Goal: Information Seeking & Learning: Learn about a topic

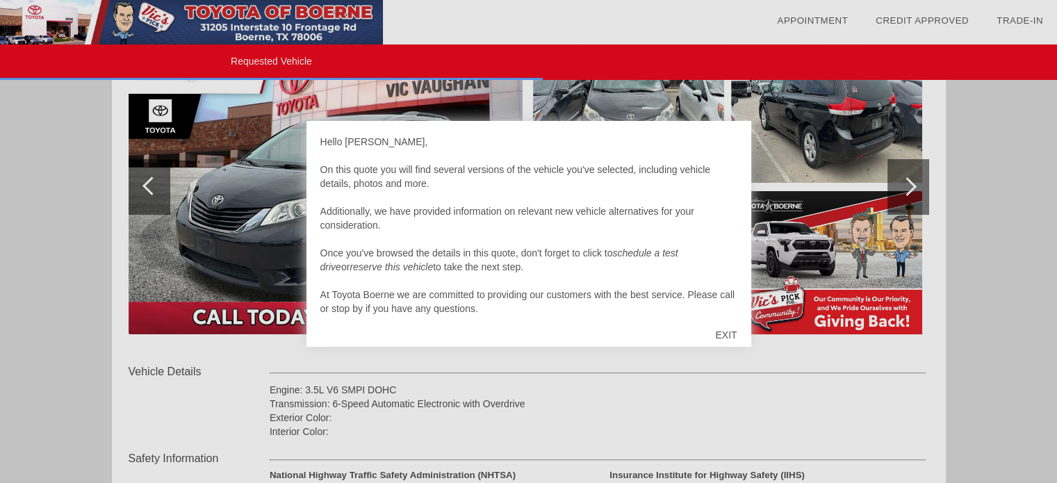
scroll to position [215, 0]
click at [720, 336] on div "EXIT" at bounding box center [725, 335] width 49 height 42
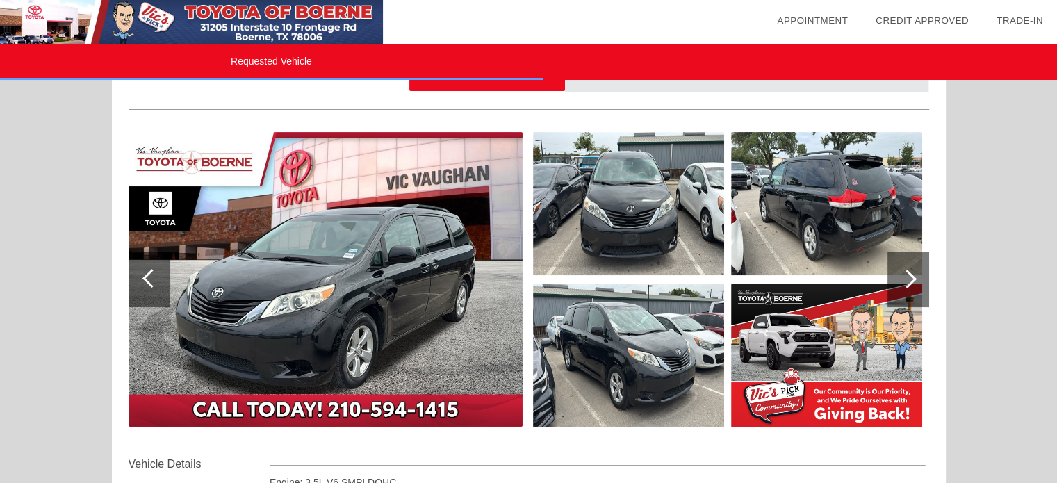
scroll to position [126, 0]
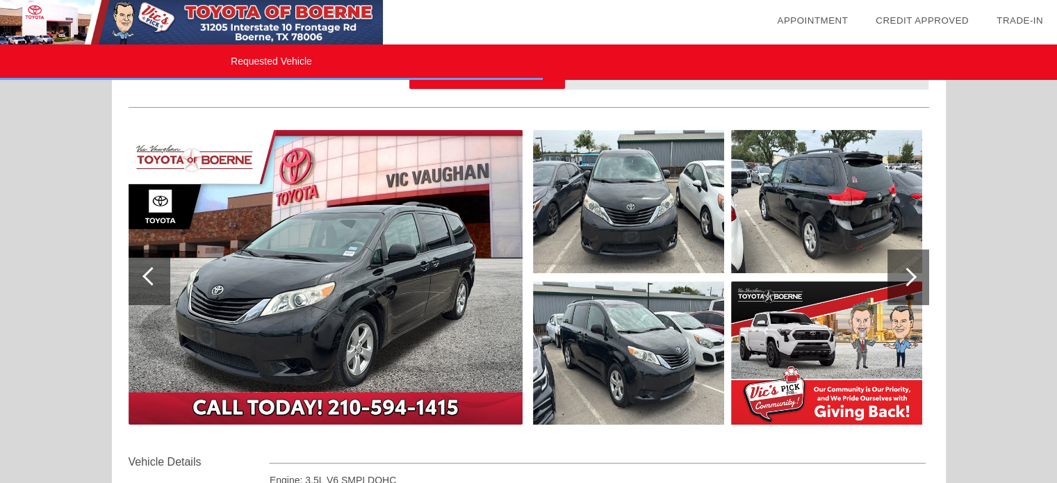
click at [142, 284] on div at bounding box center [150, 277] width 42 height 56
click at [146, 284] on div at bounding box center [150, 277] width 42 height 56
click at [147, 288] on div at bounding box center [150, 277] width 42 height 56
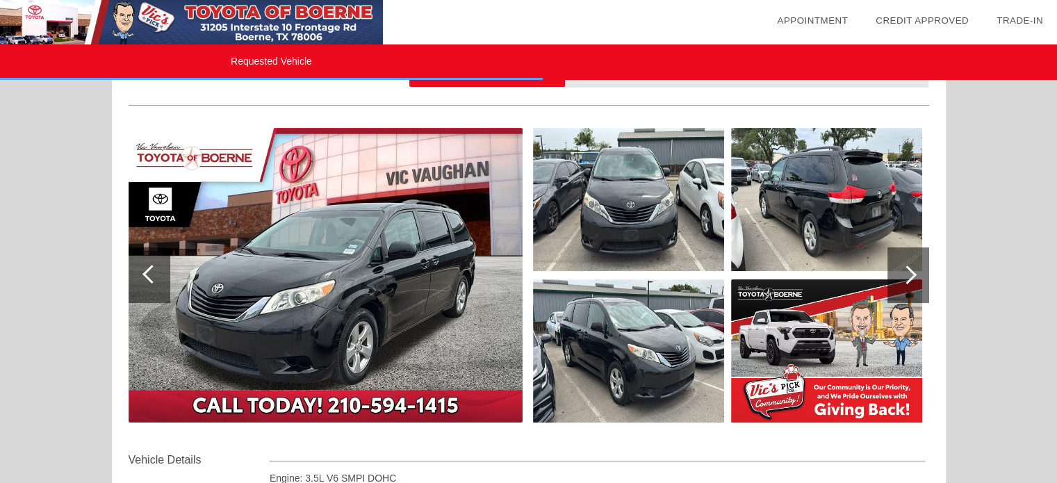
scroll to position [0, 0]
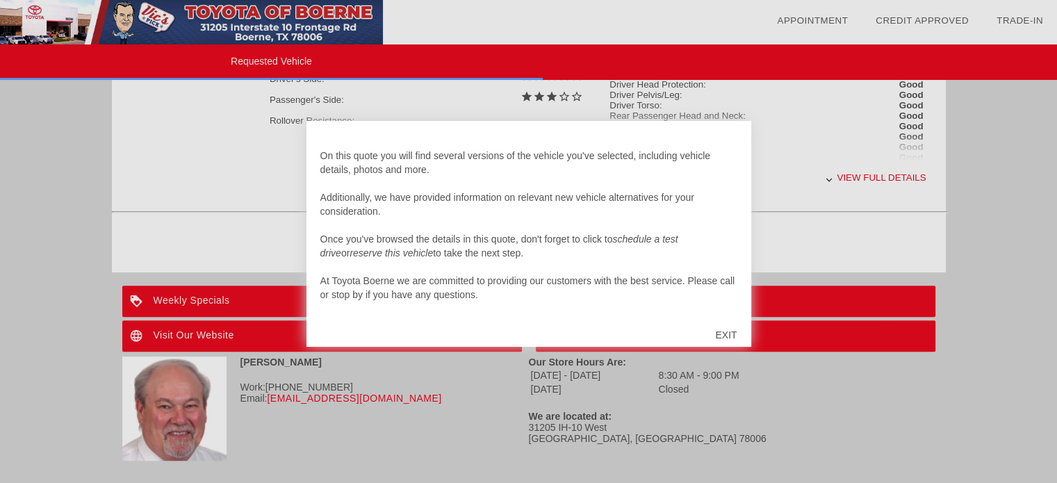
scroll to position [692, 0]
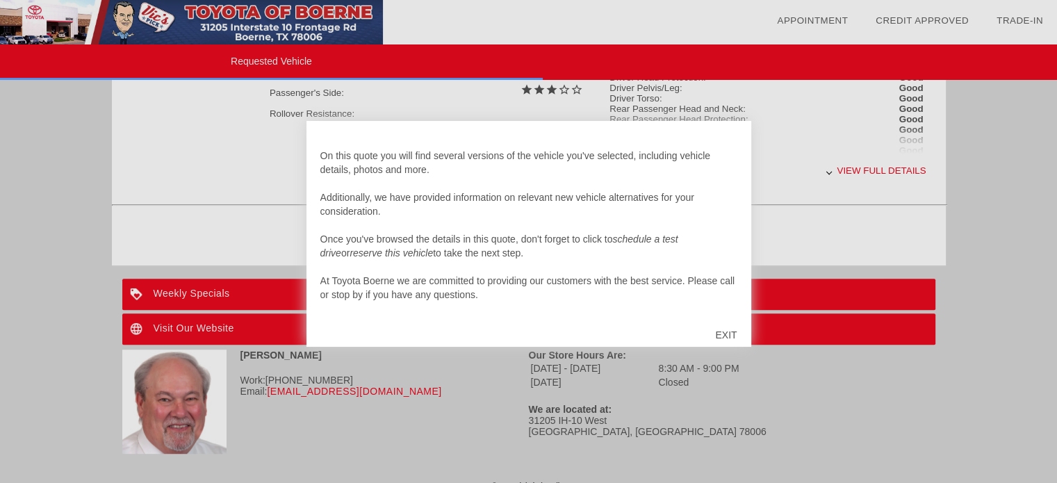
click at [277, 395] on div at bounding box center [528, 241] width 1057 height 483
click at [297, 464] on div at bounding box center [528, 241] width 1057 height 483
click at [350, 434] on div at bounding box center [528, 241] width 1057 height 483
click at [725, 329] on div "EXIT" at bounding box center [725, 335] width 49 height 42
